Goal: Information Seeking & Learning: Learn about a topic

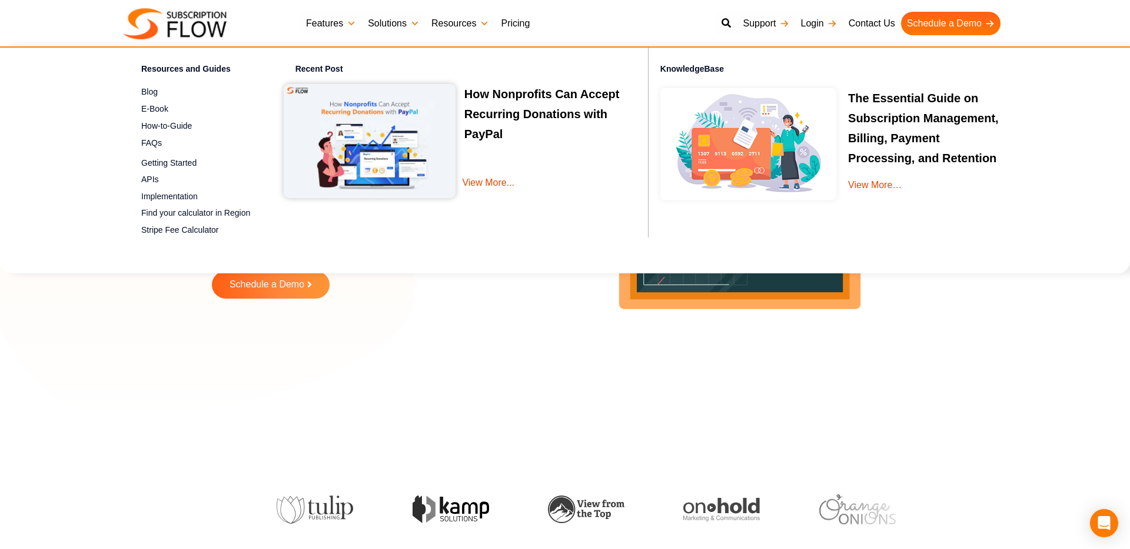
click at [518, 27] on link "Pricing" at bounding box center [515, 24] width 41 height 24
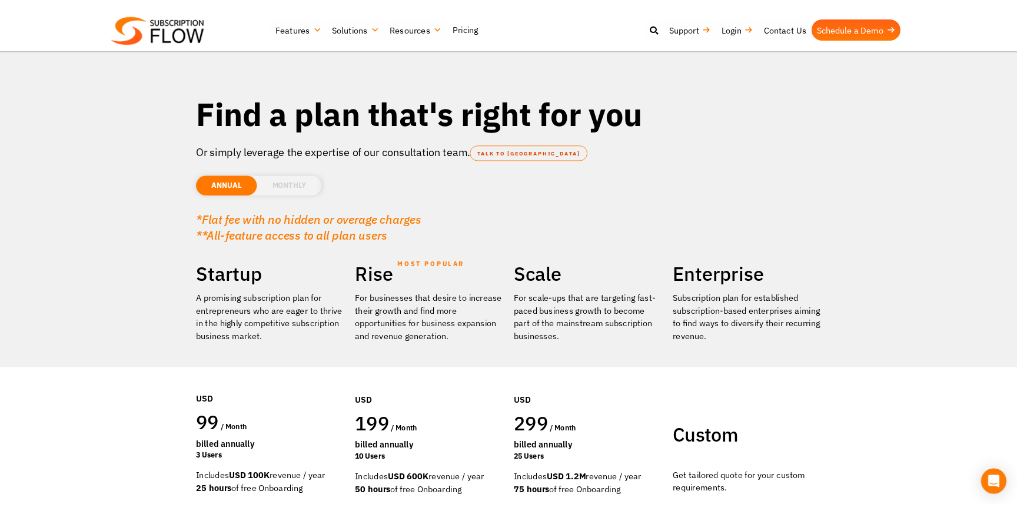
scroll to position [162, 0]
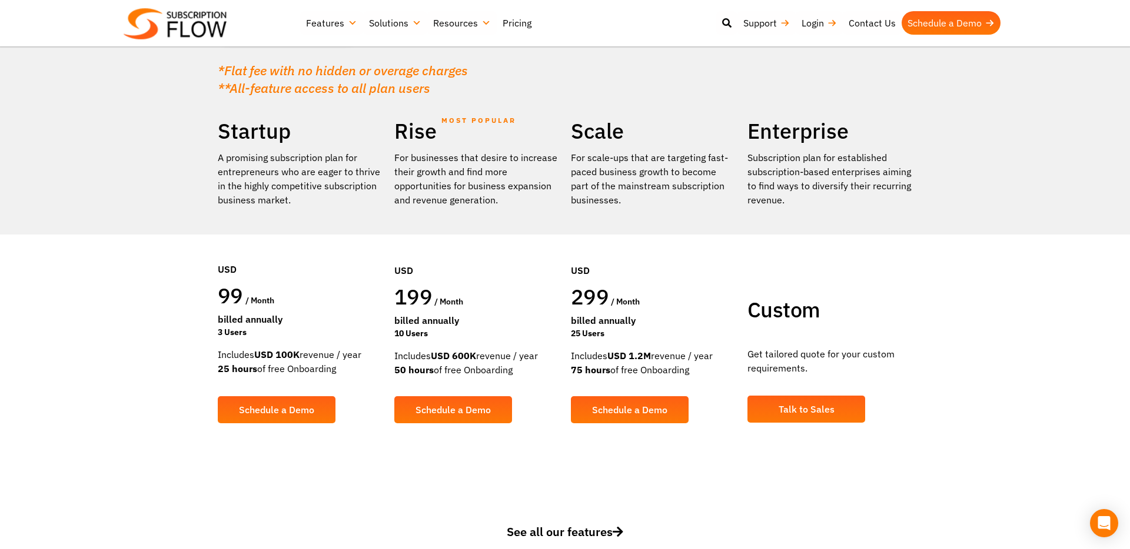
click at [236, 292] on span "99" at bounding box center [230, 296] width 25 height 28
click at [234, 293] on span "99" at bounding box center [230, 296] width 25 height 28
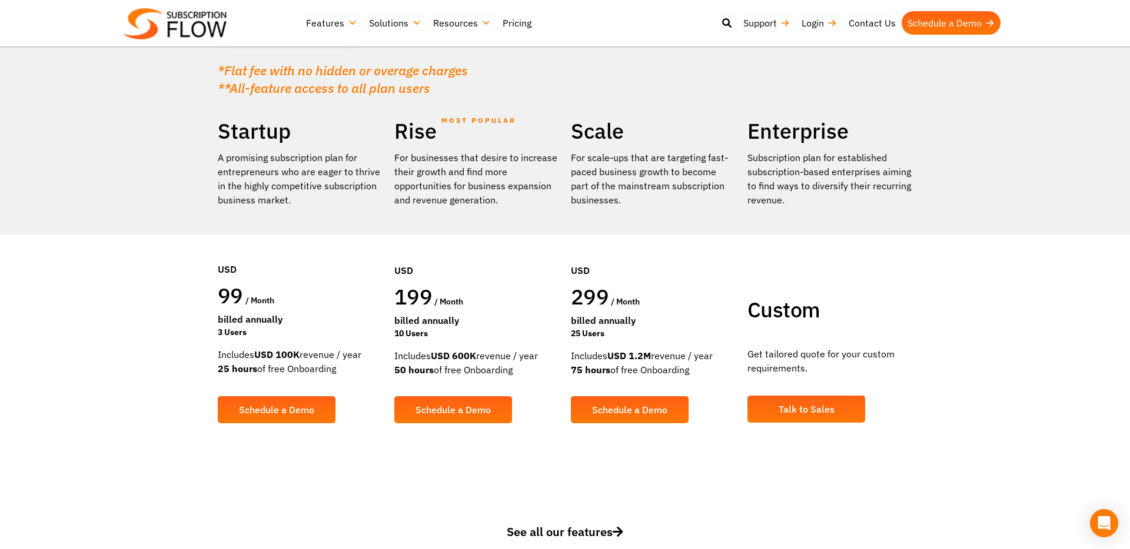
drag, startPoint x: 218, startPoint y: 145, endPoint x: 316, endPoint y: 152, distance: 97.9
click at [316, 153] on div "Startup A promising subscription plan for entrepreneurs who are eager to thrive…" at bounding box center [300, 280] width 176 height 324
click at [349, 67] on em "*Flat fee with no hidden or overage charges" at bounding box center [343, 70] width 250 height 17
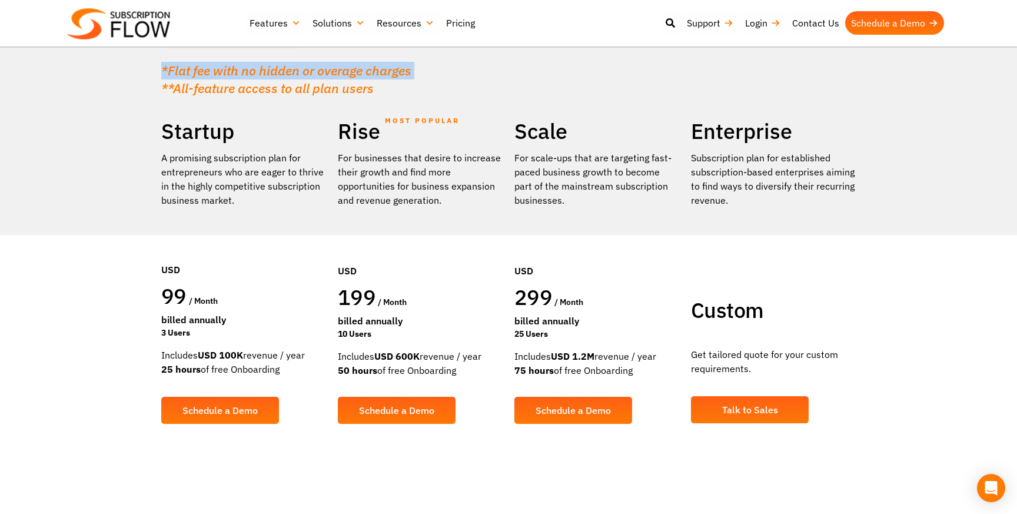
scroll to position [0, 0]
